Goal: Information Seeking & Learning: Learn about a topic

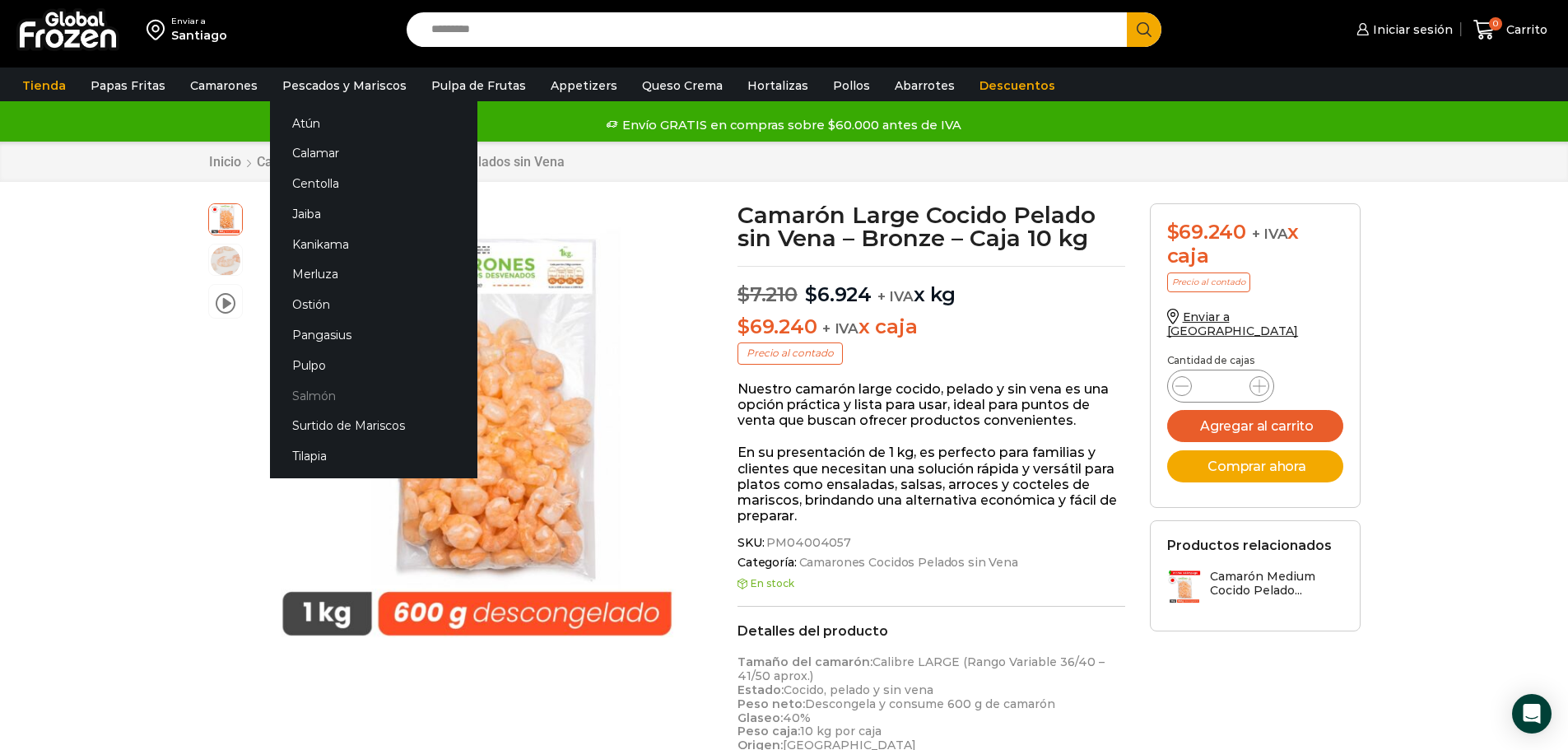
click at [317, 393] on link "Salmón" at bounding box center [373, 396] width 208 height 30
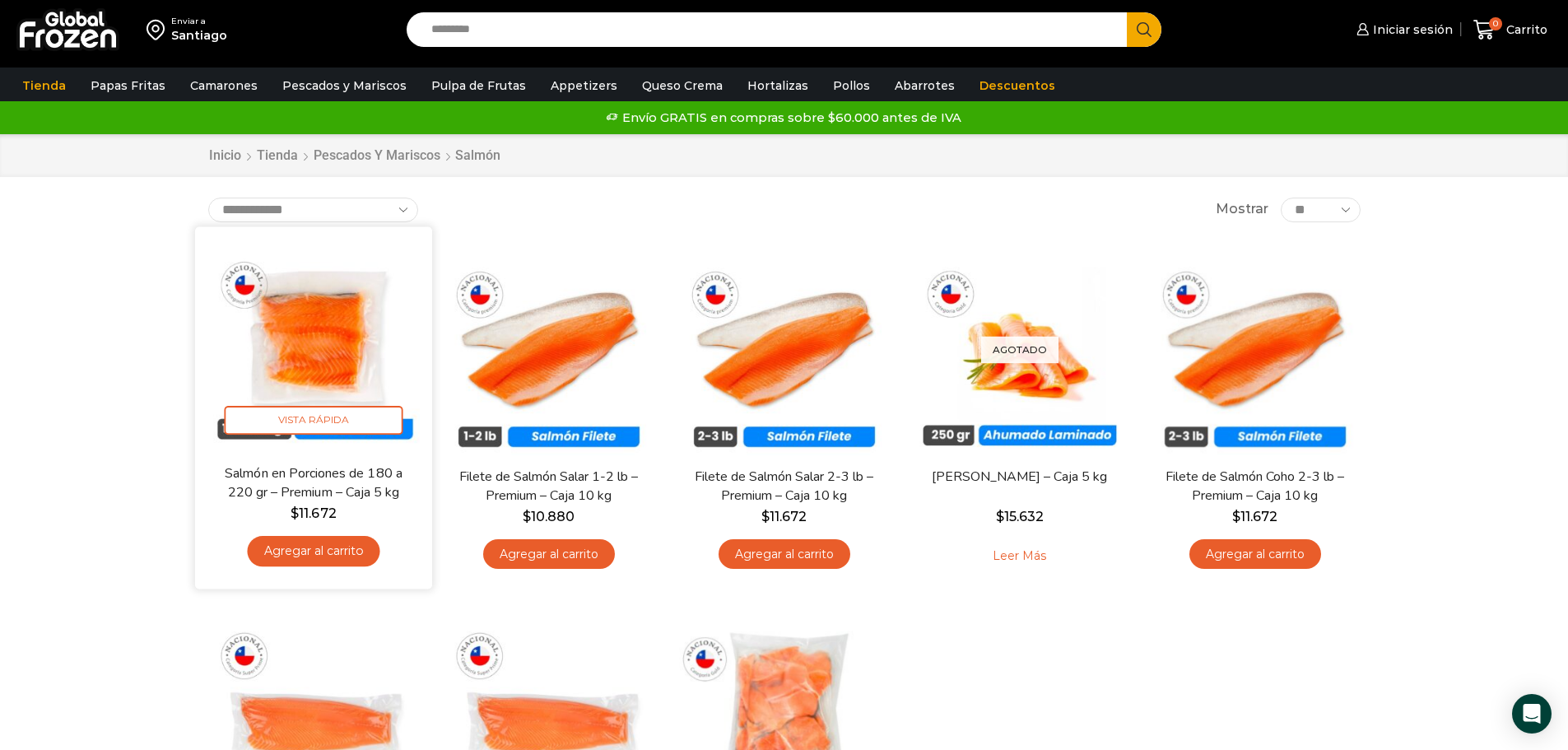
click at [318, 347] on img at bounding box center [314, 345] width 212 height 212
